Goal: Task Accomplishment & Management: Use online tool/utility

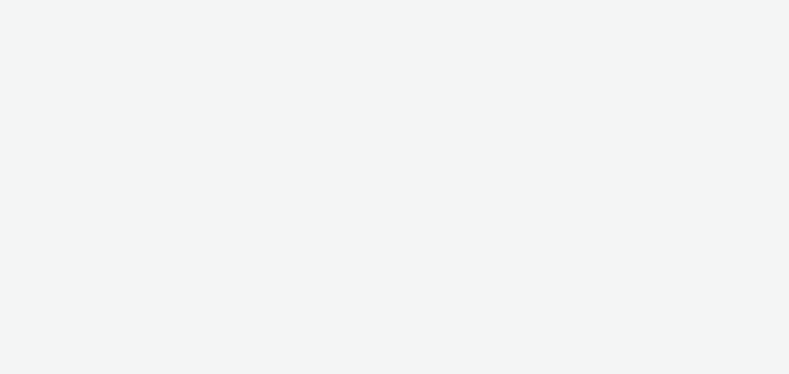
select select "79162ed7-0017-4339-93b0-3399b708648f"
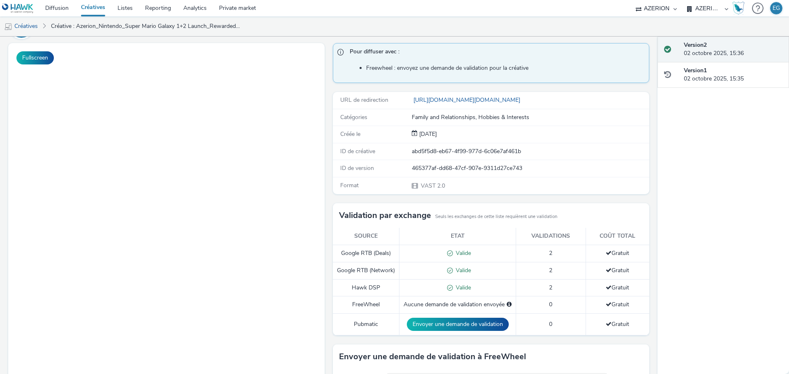
scroll to position [170, 0]
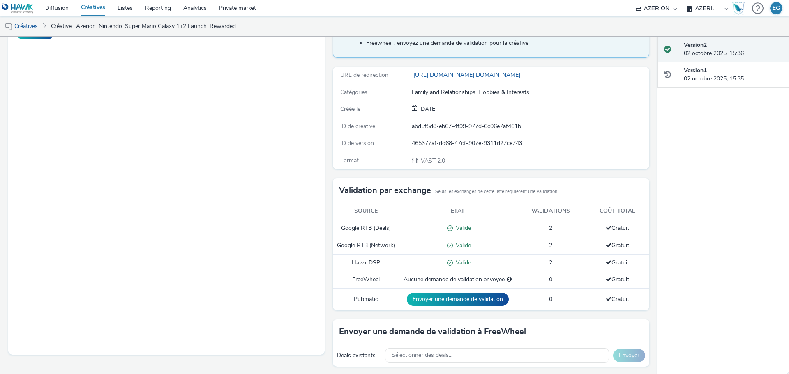
scroll to position [0, 0]
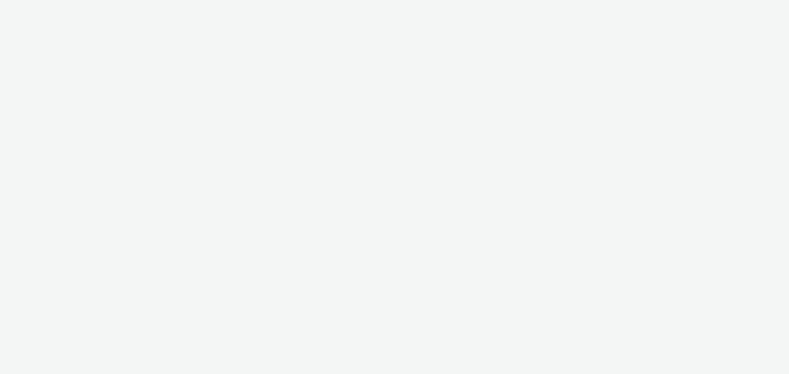
select select "79162ed7-0017-4339-93b0-3399b708648f"
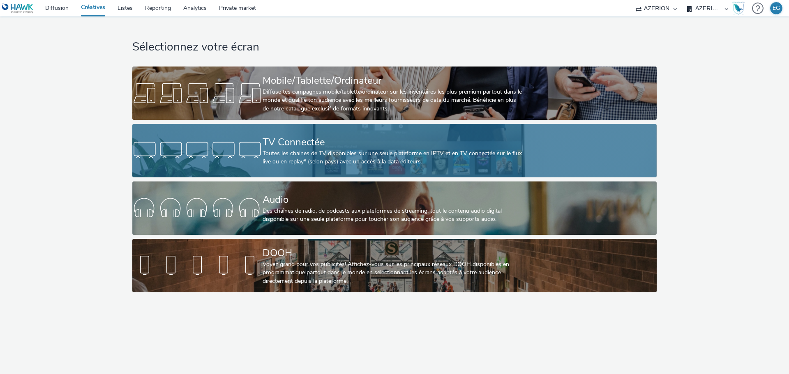
click at [349, 150] on div "Toutes les chaines de TV disponibles sur une seule plateforme en IPTV et en TV …" at bounding box center [392, 157] width 260 height 17
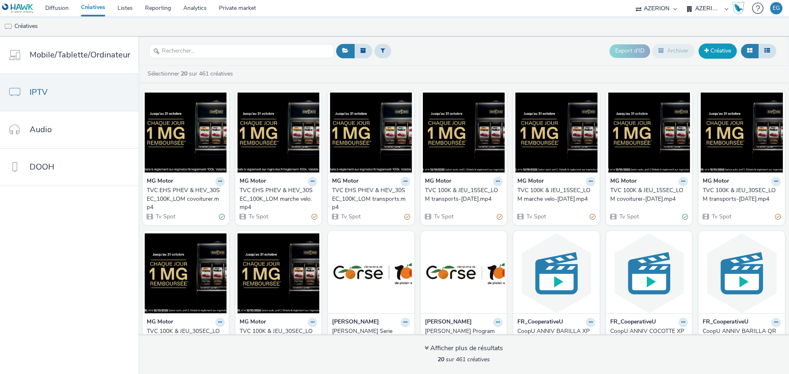
click at [713, 55] on link "Créative" at bounding box center [717, 51] width 38 height 15
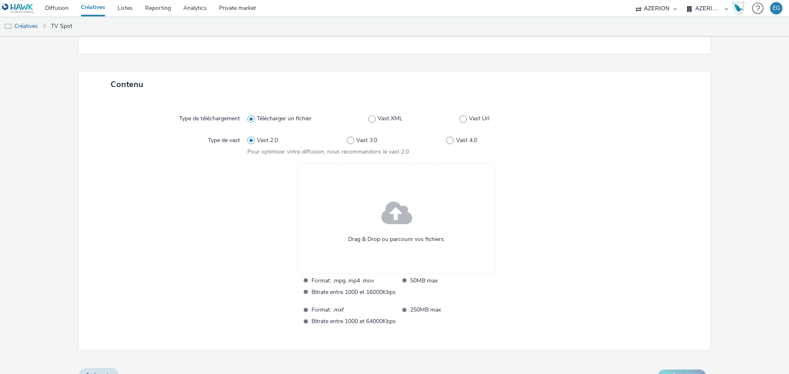
scroll to position [161, 0]
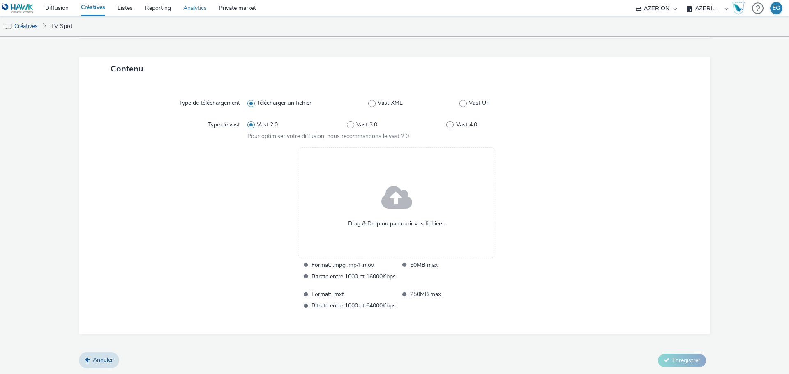
drag, startPoint x: 98, startPoint y: 5, endPoint x: 207, endPoint y: 4, distance: 109.3
click at [98, 5] on link "Créatives" at bounding box center [93, 8] width 37 height 16
